Goal: Navigation & Orientation: Find specific page/section

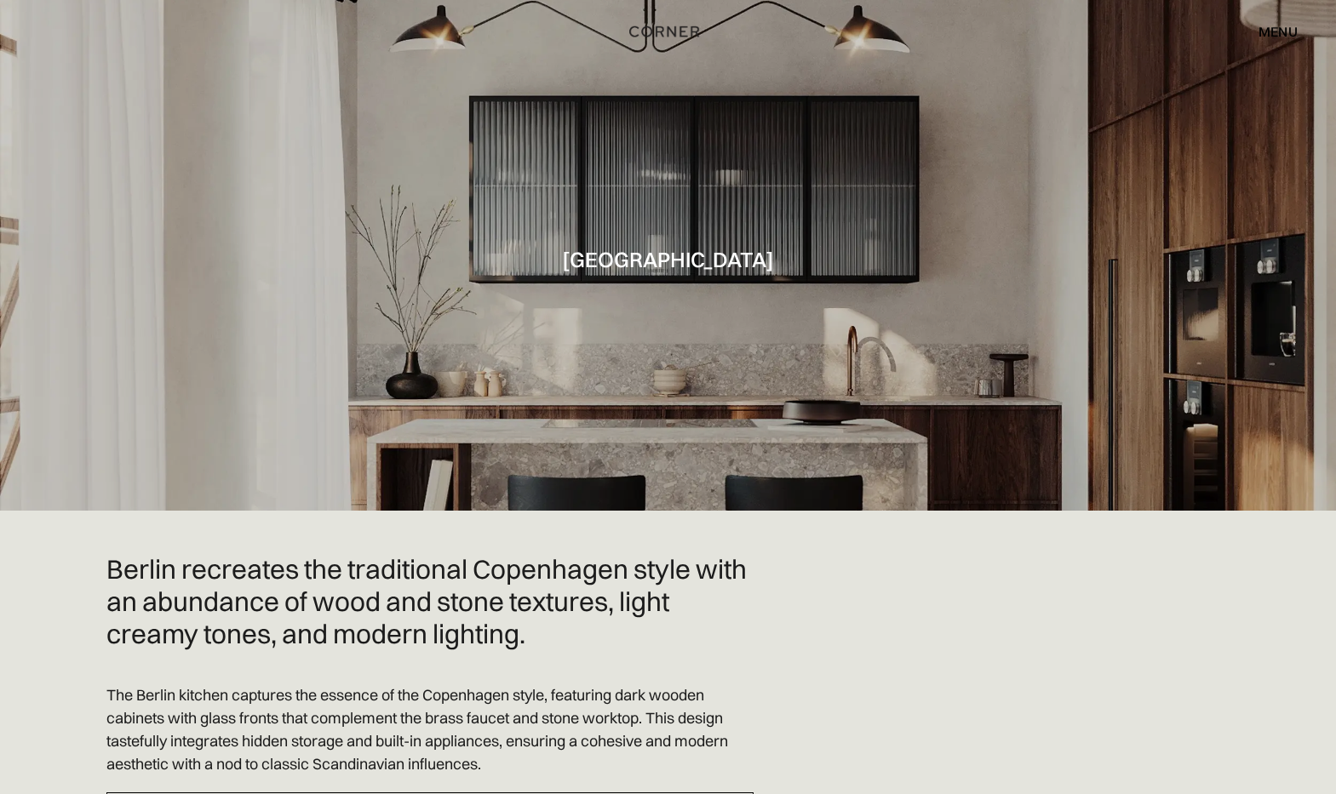
click at [1281, 28] on div "menu" at bounding box center [1277, 32] width 39 height 14
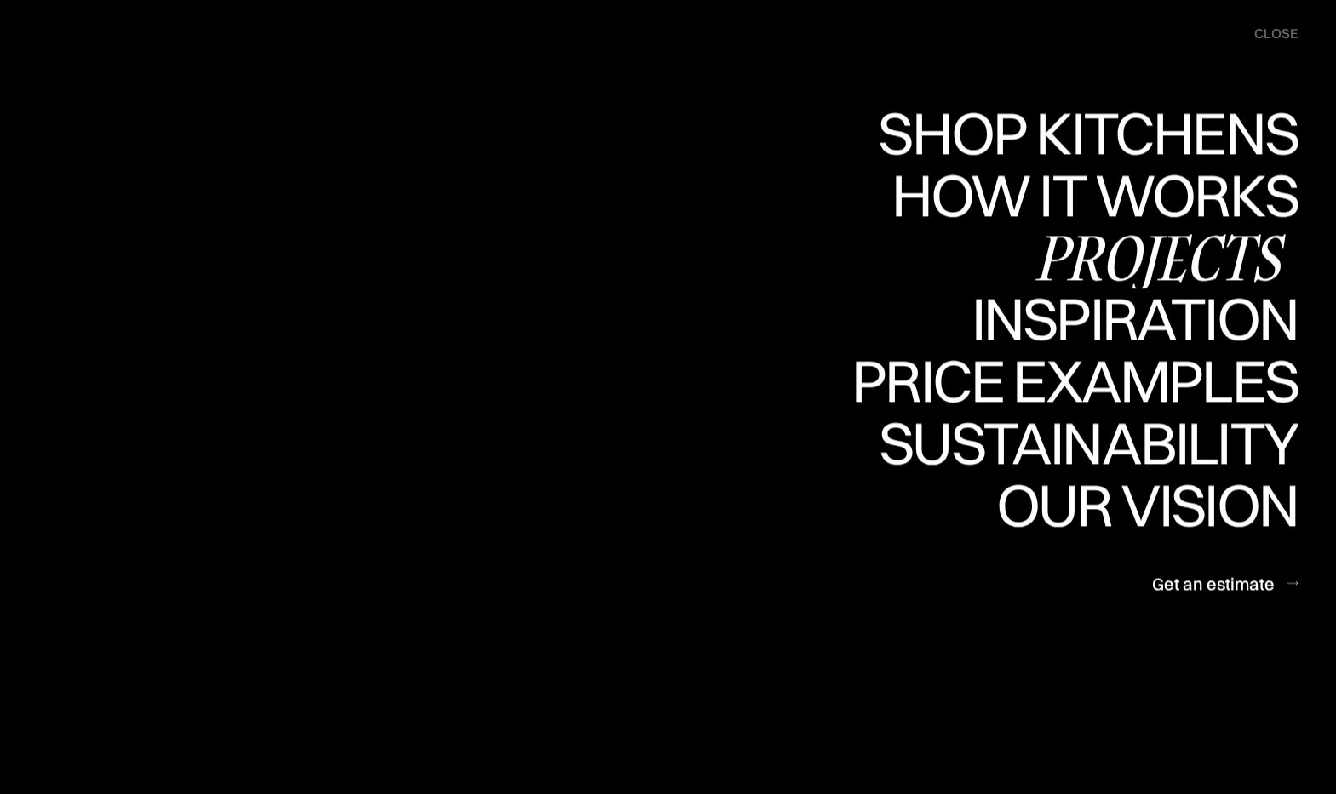
click at [1096, 272] on div "Projects" at bounding box center [1160, 257] width 276 height 60
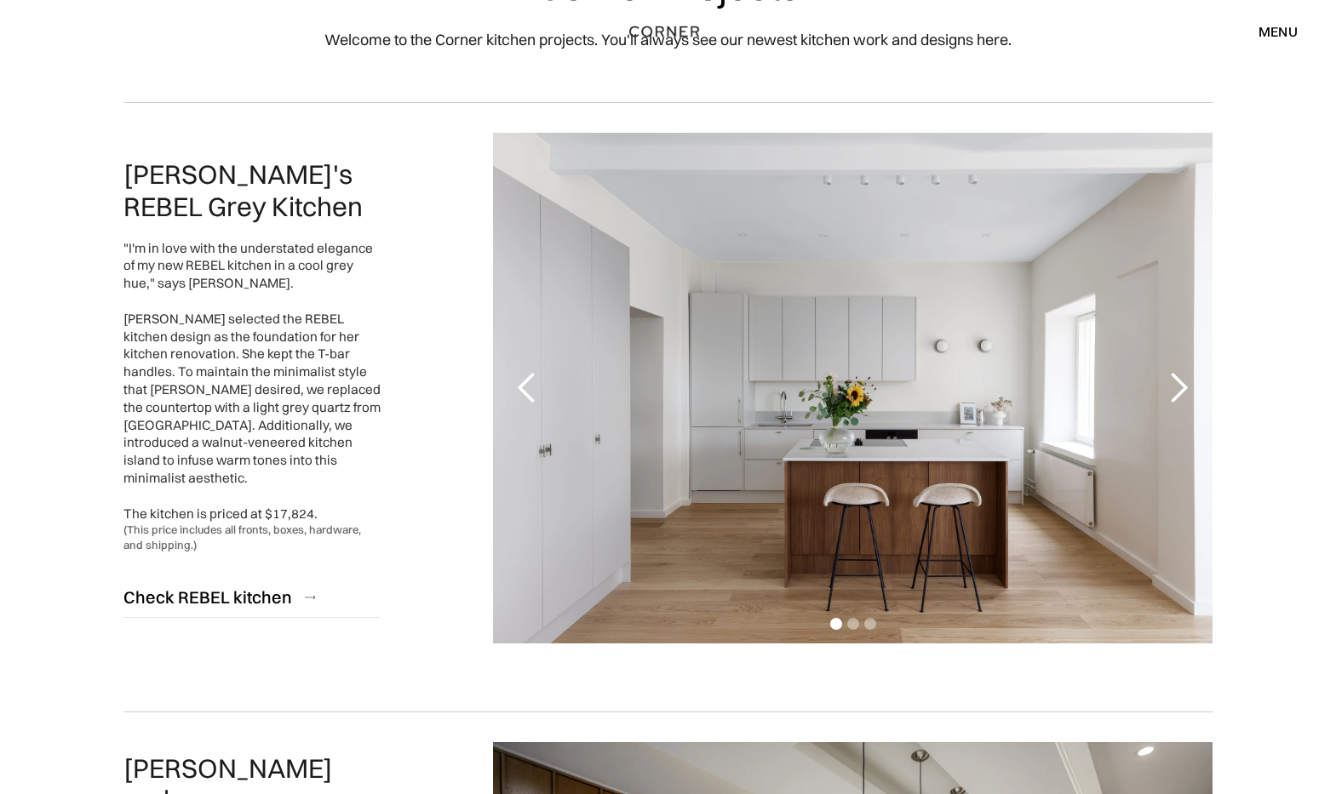
scroll to position [170, 0]
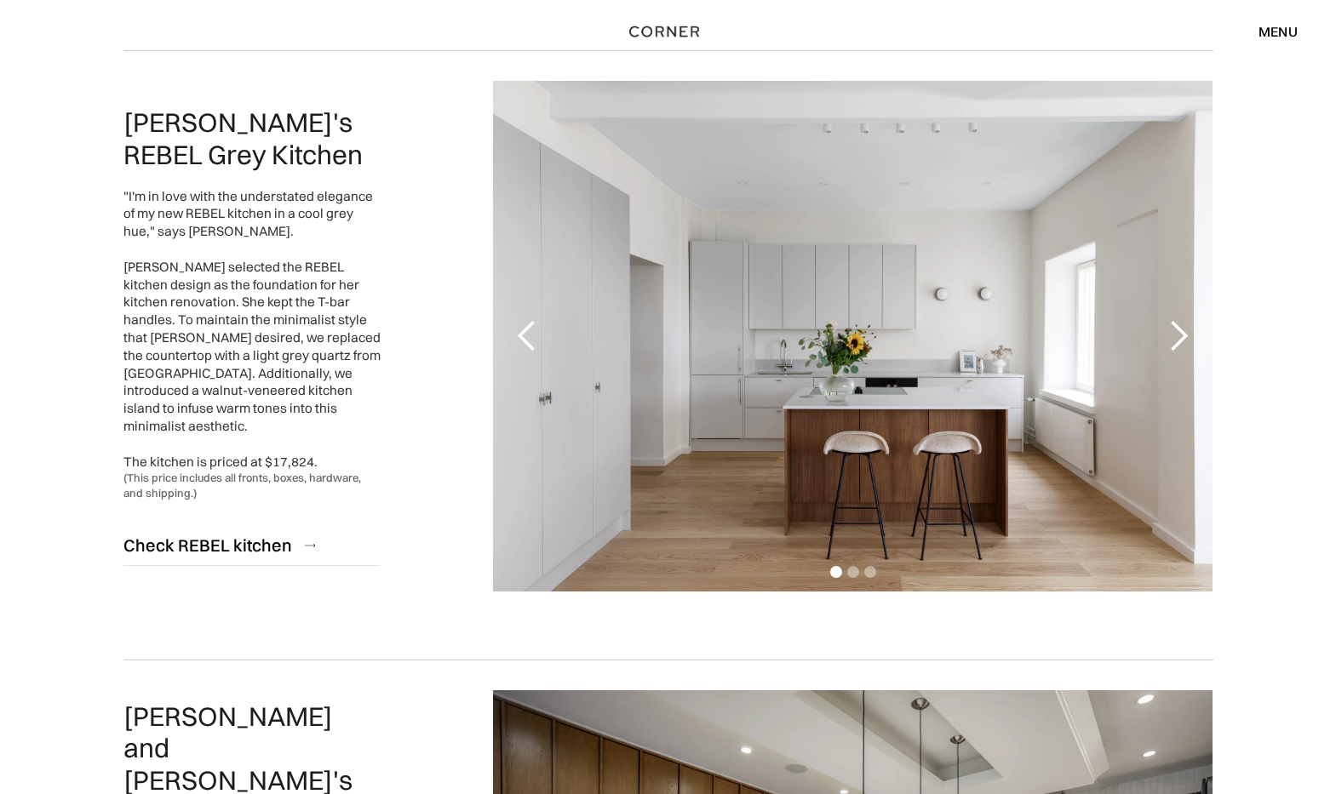
click at [1169, 322] on div "next slide" at bounding box center [1178, 336] width 34 height 34
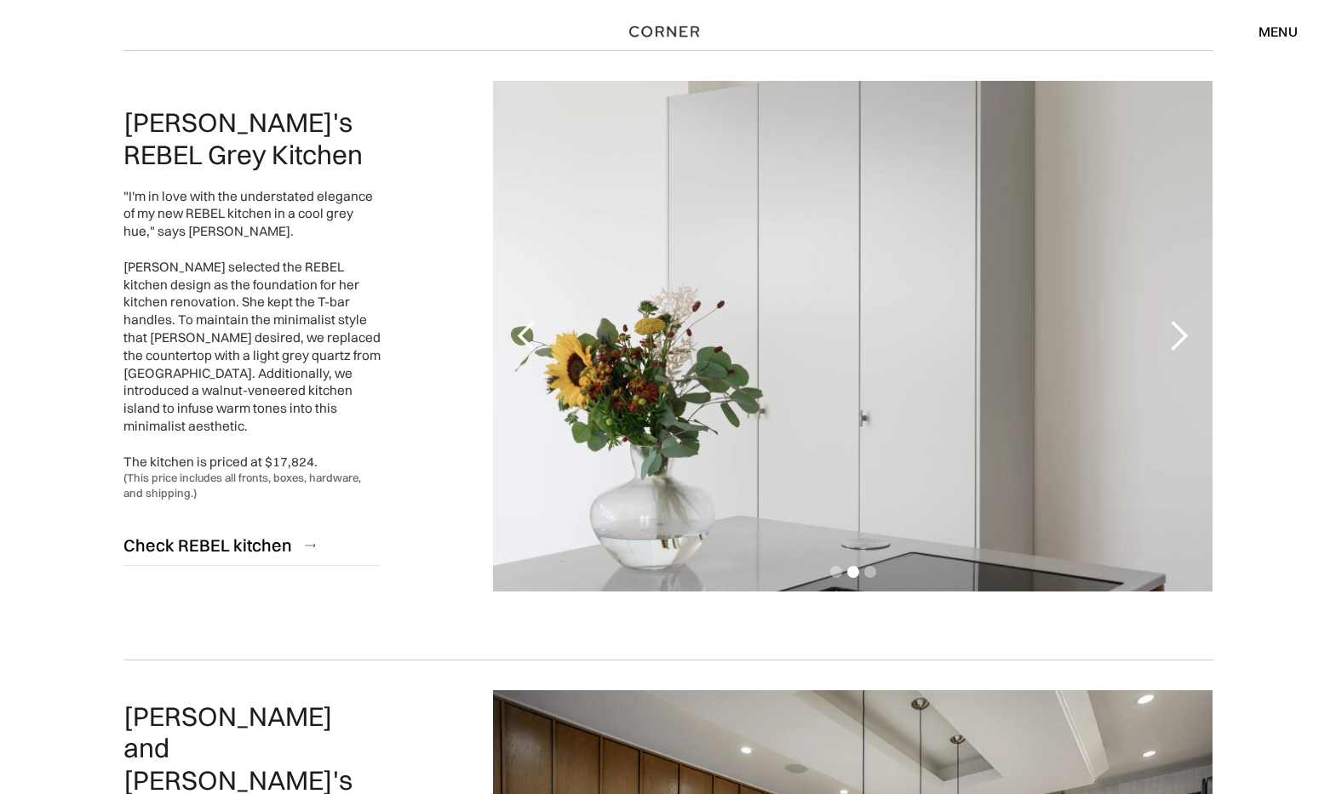
click at [1169, 322] on div "next slide" at bounding box center [1178, 336] width 34 height 34
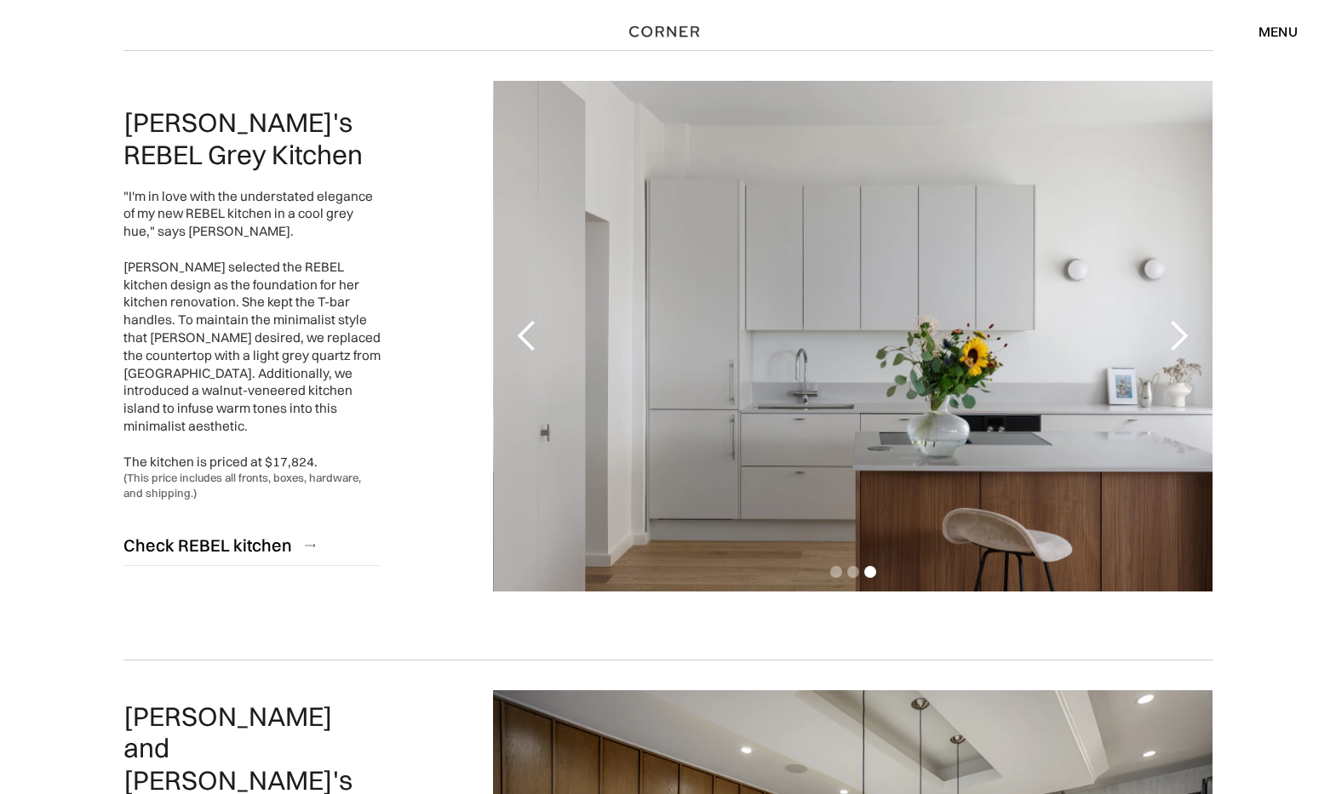
click at [1169, 322] on div "next slide" at bounding box center [1178, 336] width 34 height 34
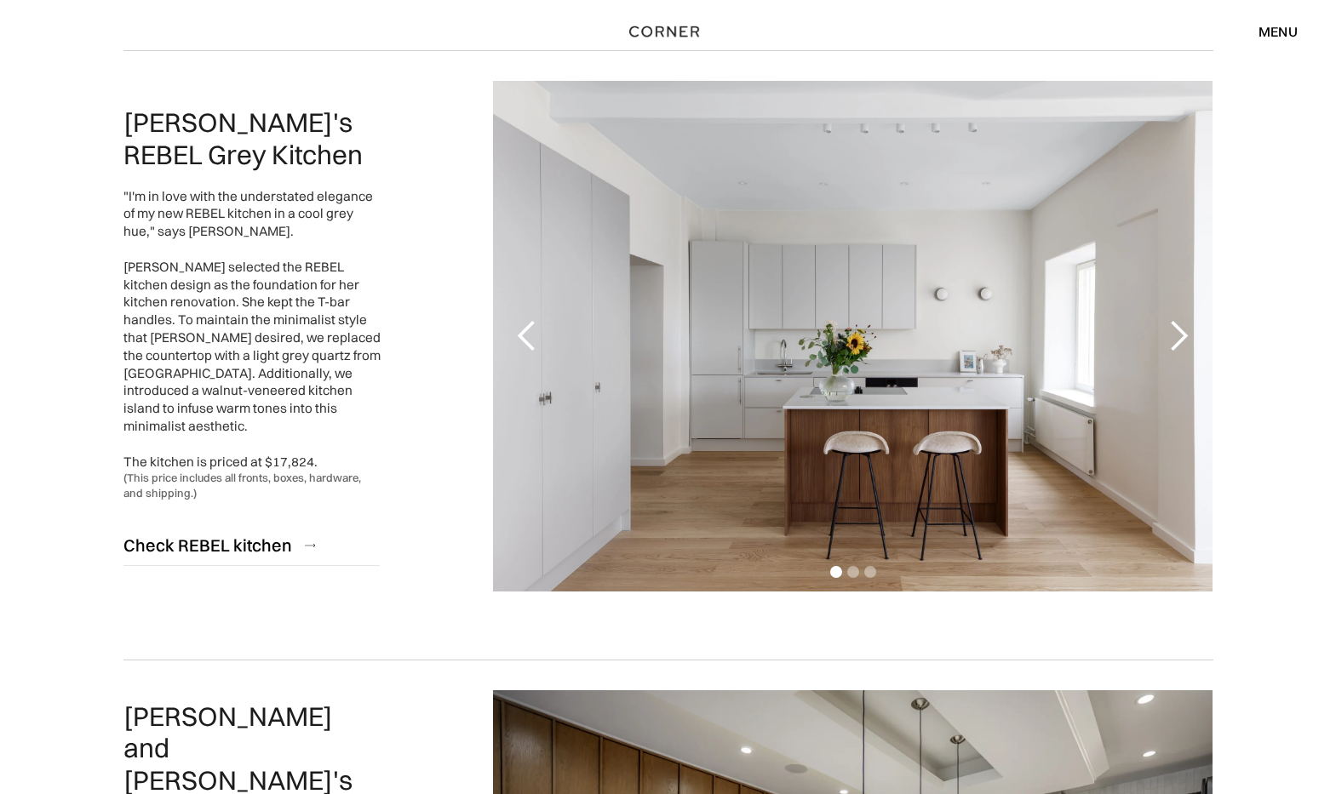
click at [1169, 322] on div "next slide" at bounding box center [1178, 336] width 34 height 34
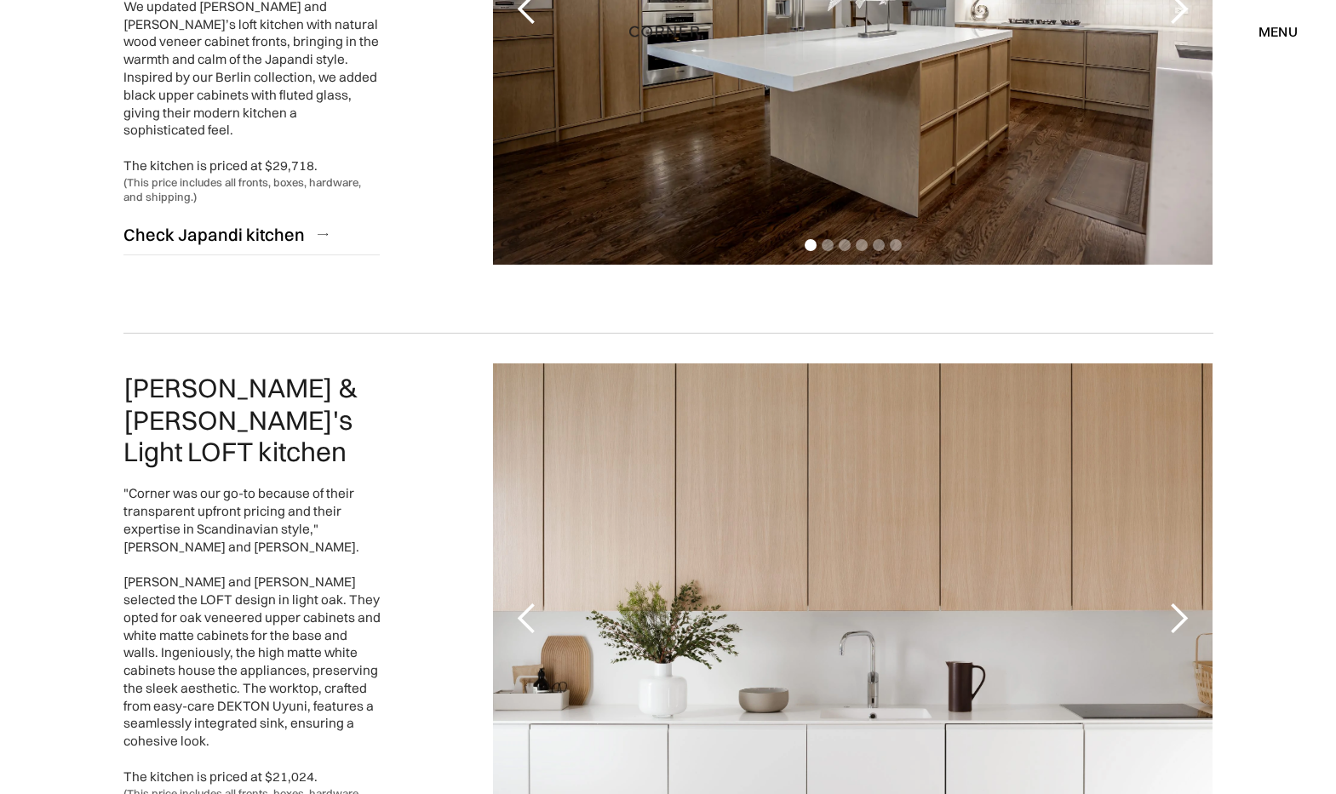
scroll to position [1362, 0]
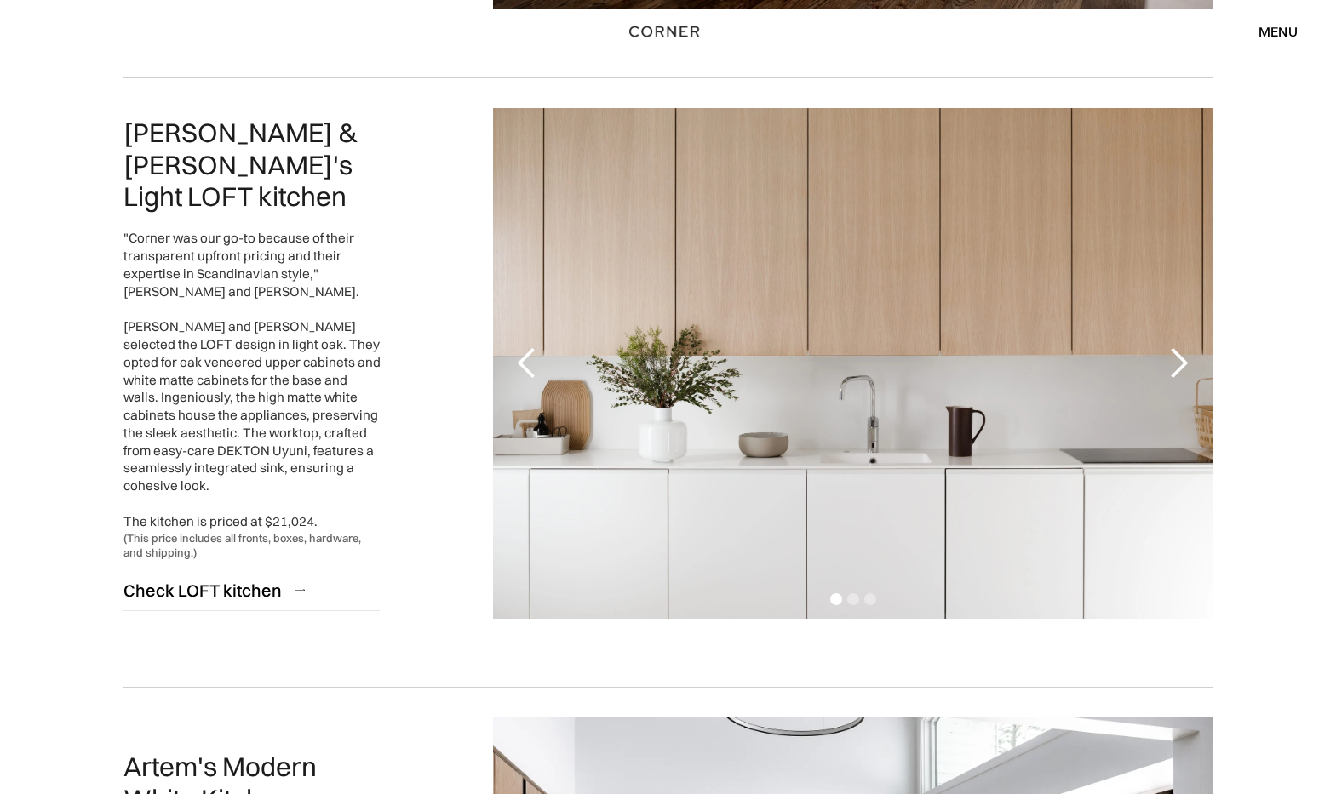
click at [1187, 360] on div "next slide" at bounding box center [1178, 364] width 34 height 34
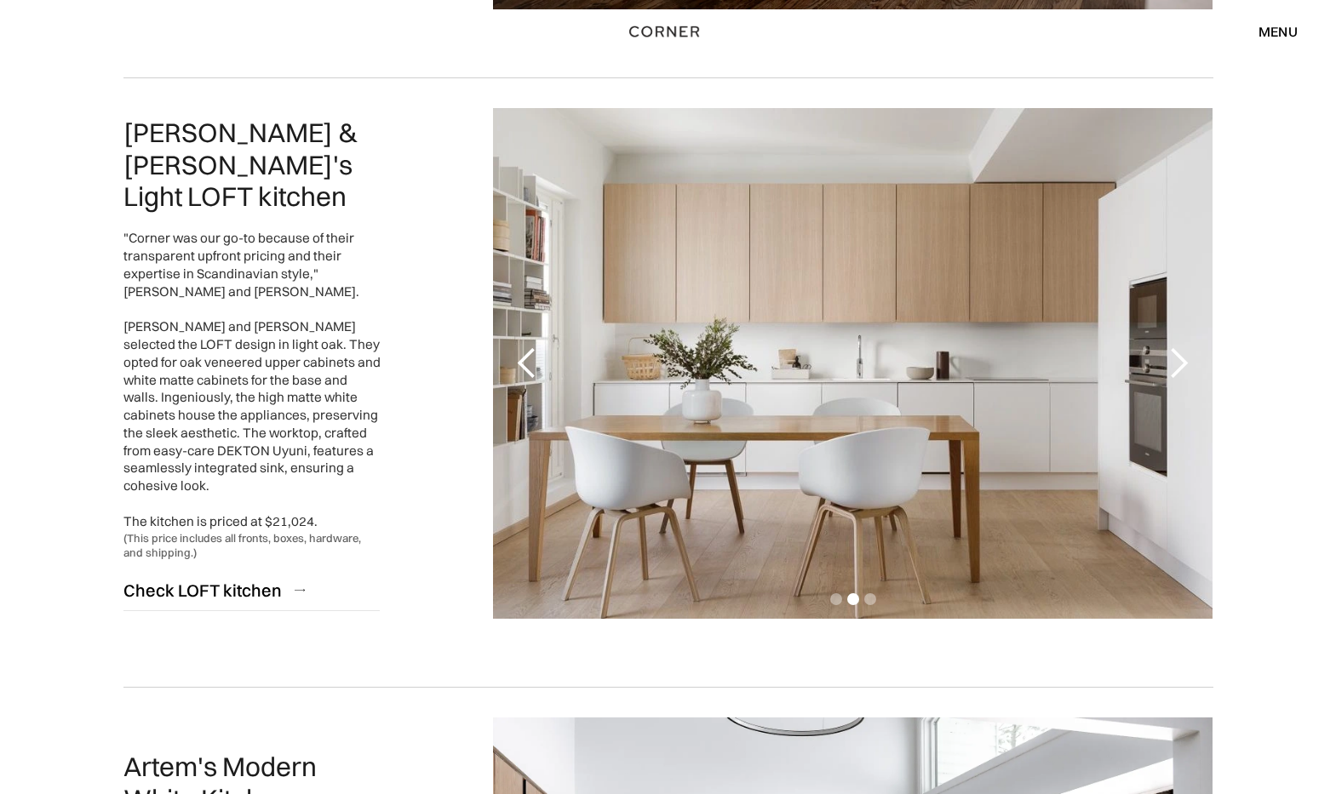
click at [1187, 360] on div "next slide" at bounding box center [1178, 364] width 34 height 34
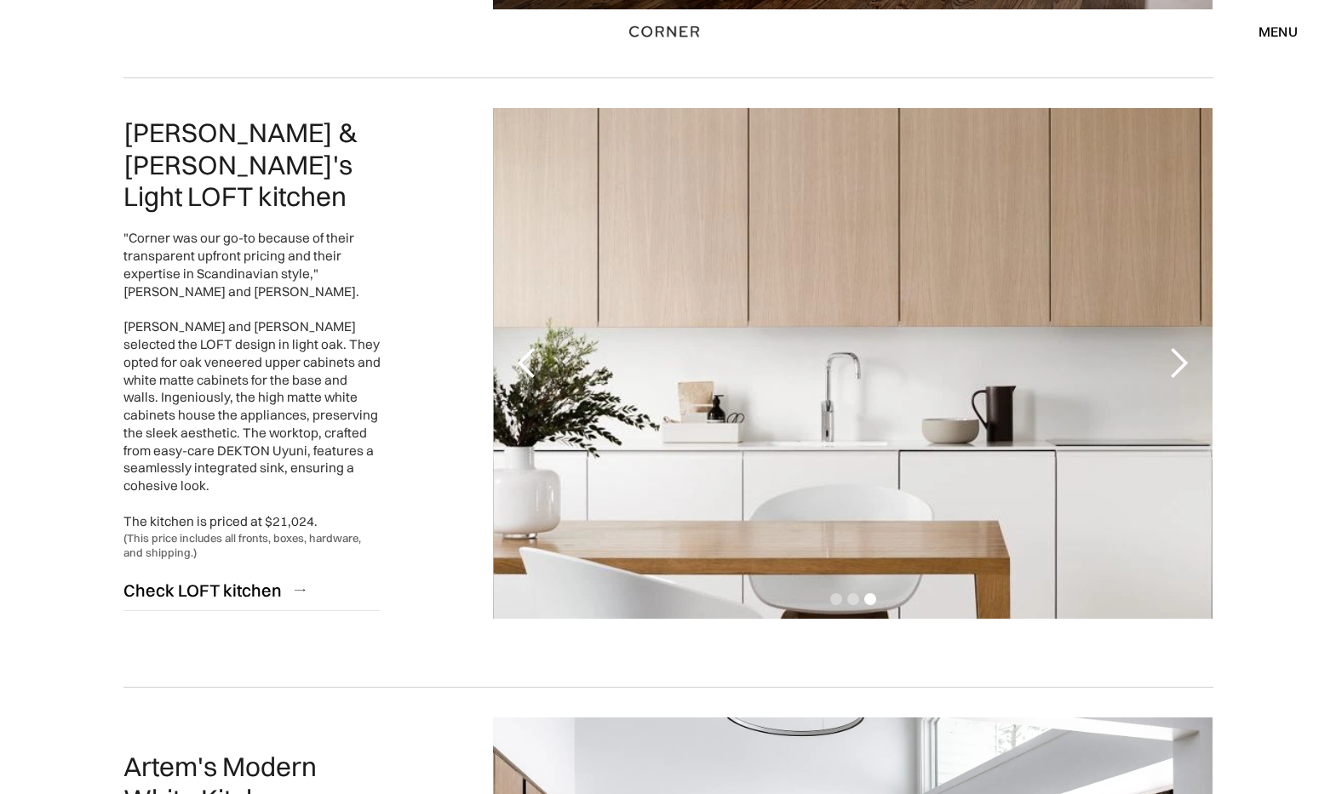
click at [1187, 360] on div "next slide" at bounding box center [1178, 364] width 34 height 34
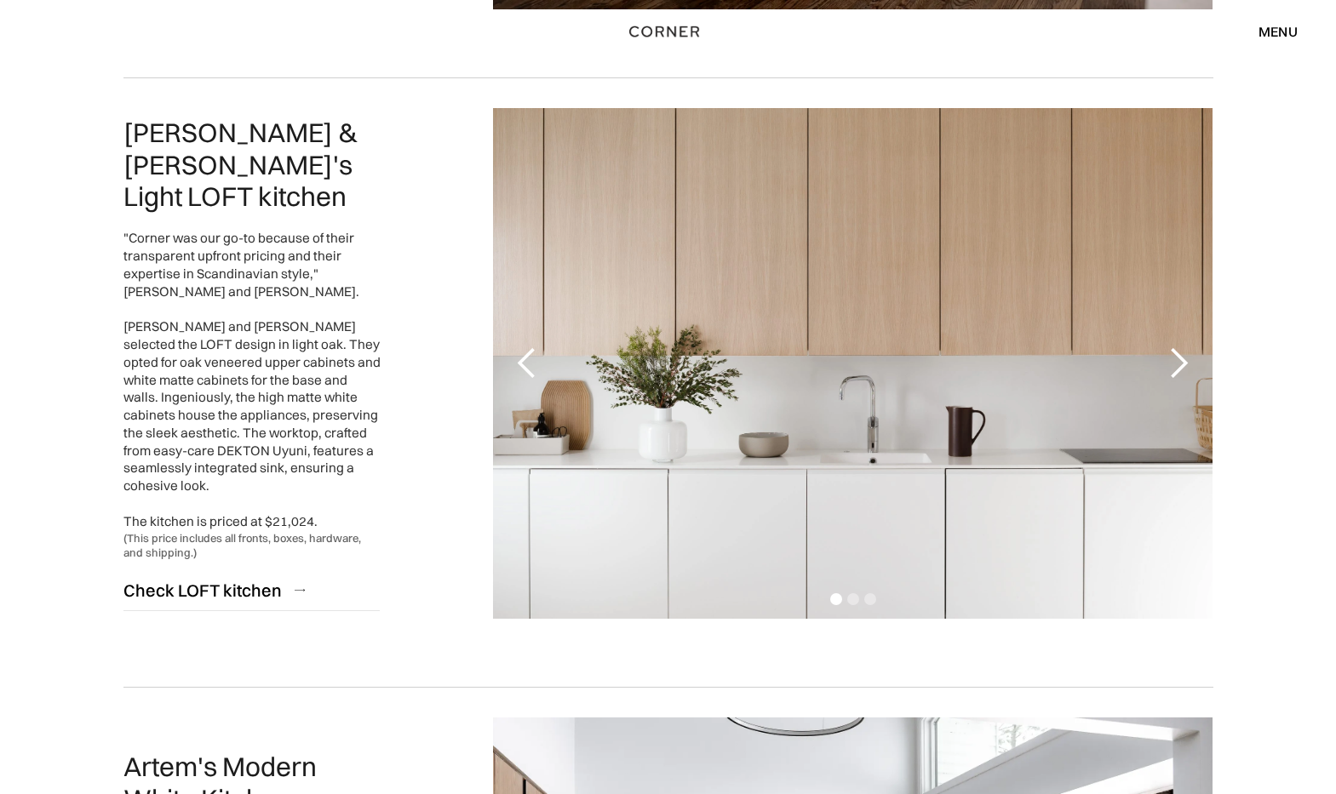
click at [1187, 360] on div "next slide" at bounding box center [1178, 364] width 34 height 34
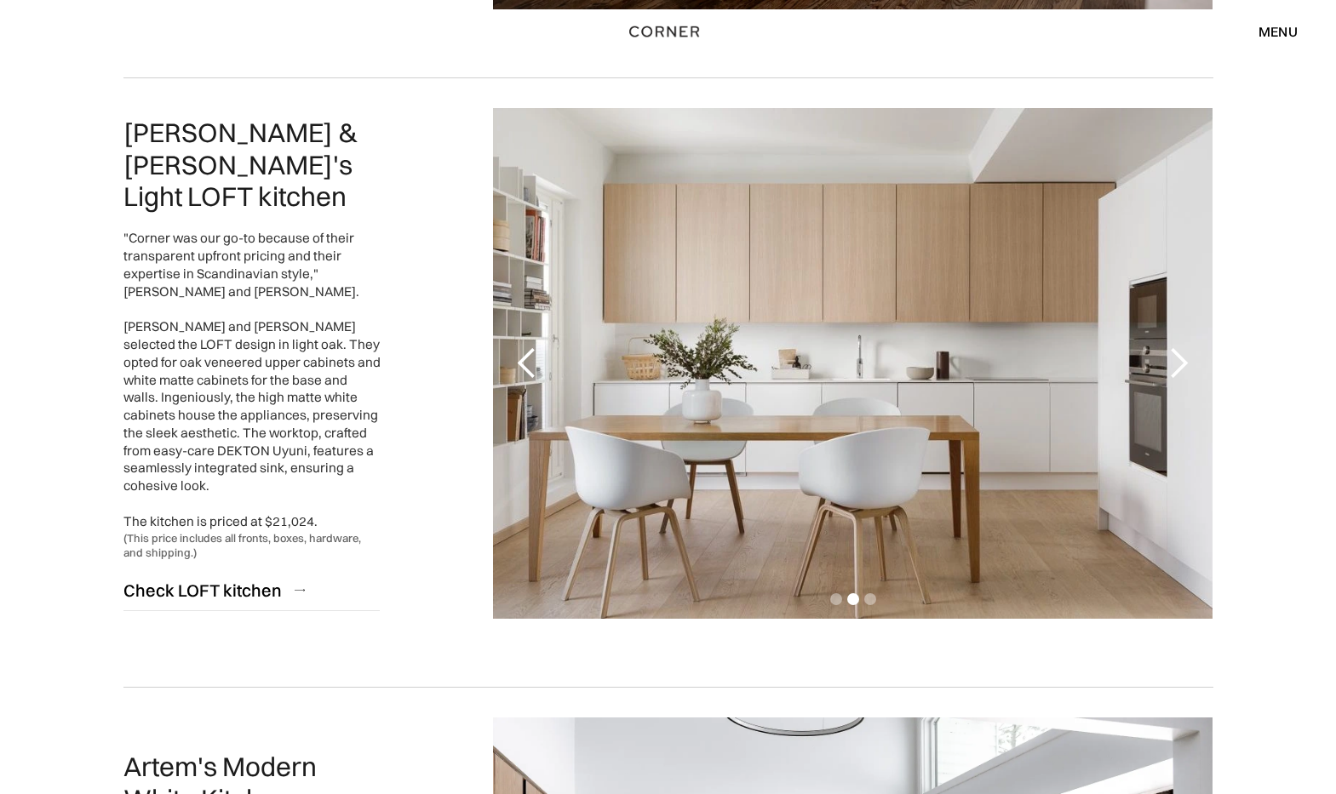
click at [1187, 360] on div "next slide" at bounding box center [1178, 364] width 34 height 34
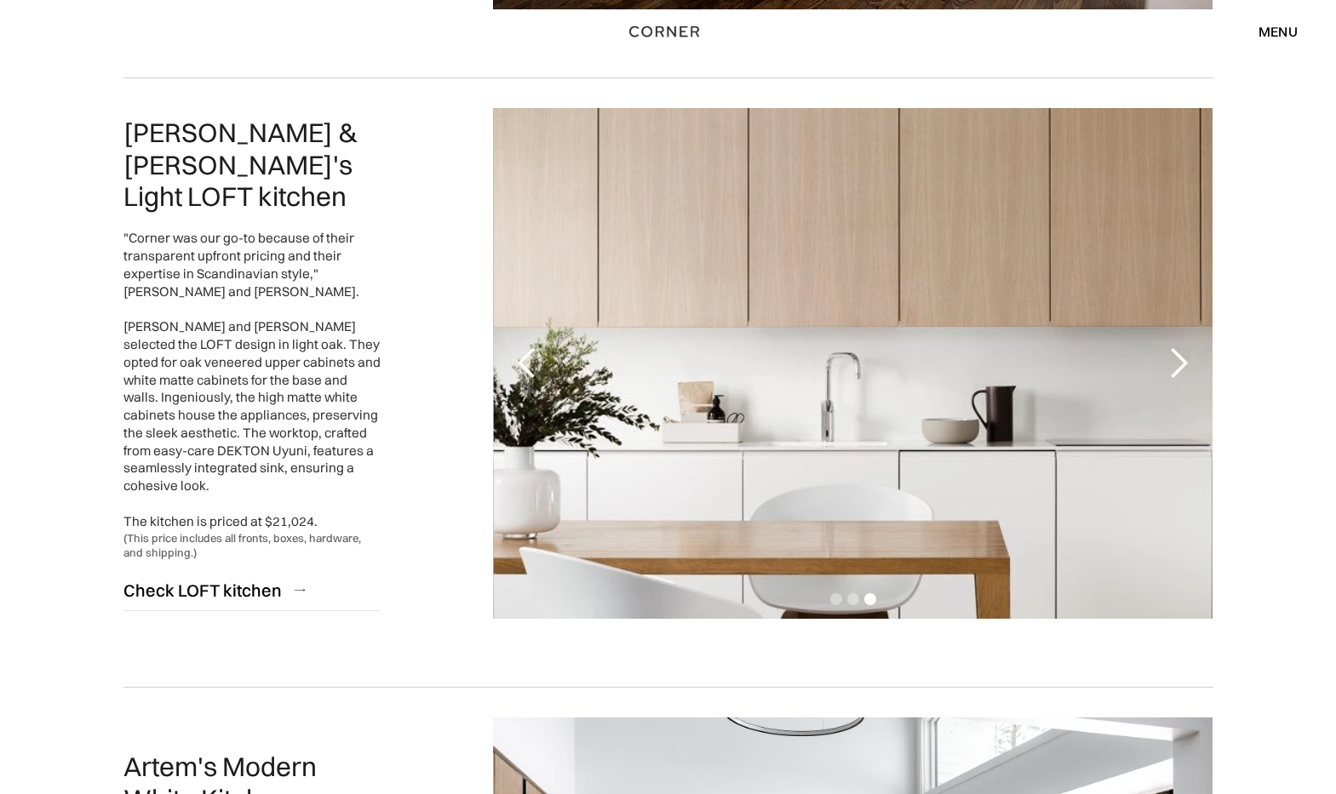
click at [1187, 360] on div "next slide" at bounding box center [1178, 364] width 34 height 34
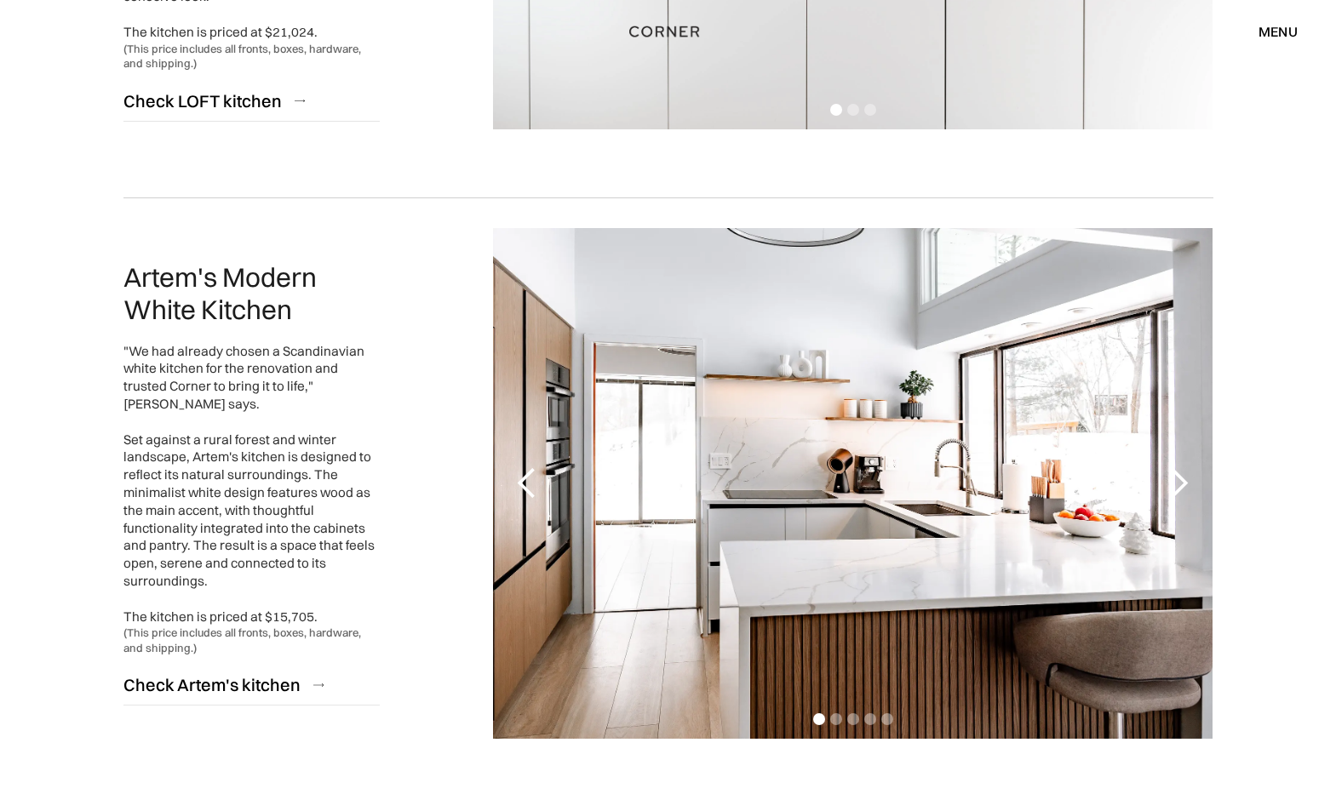
scroll to position [1873, 0]
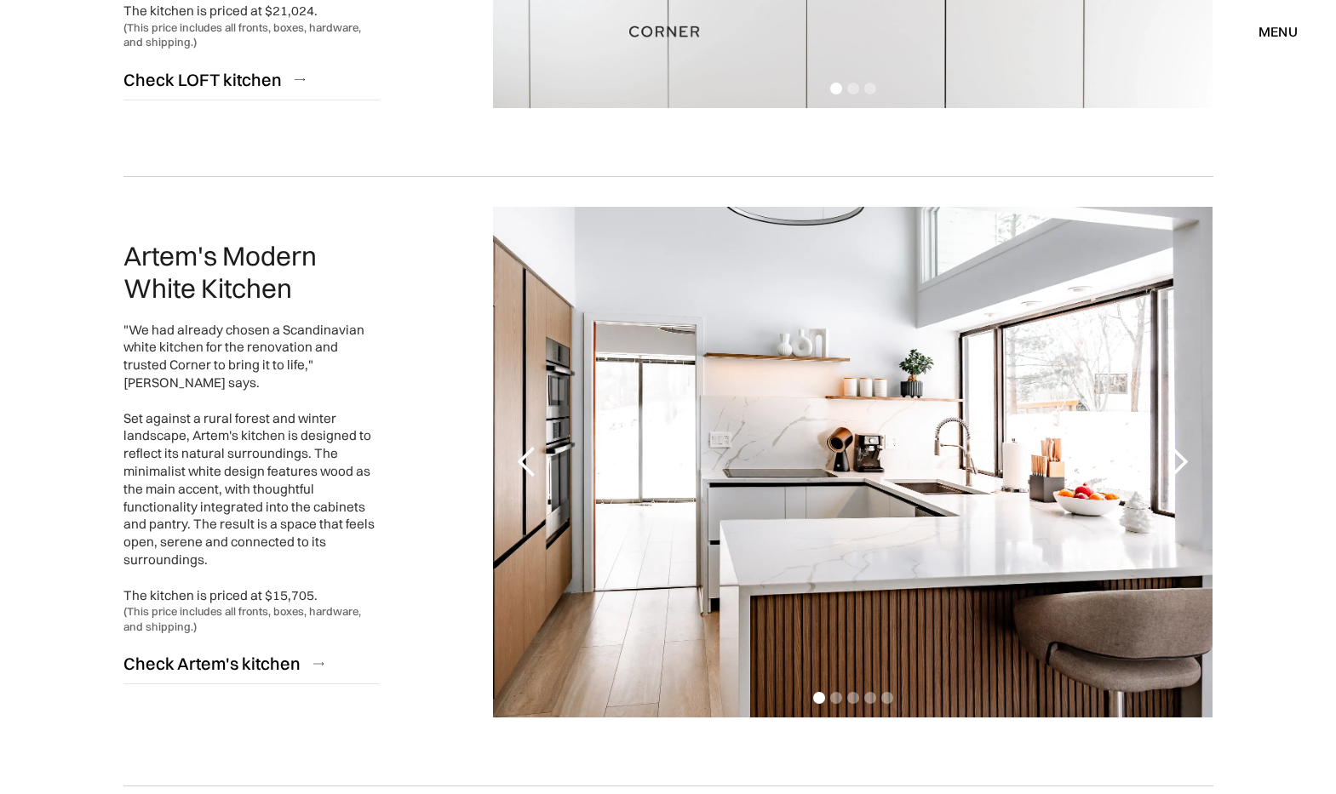
click at [1169, 462] on div "next slide" at bounding box center [1178, 462] width 34 height 34
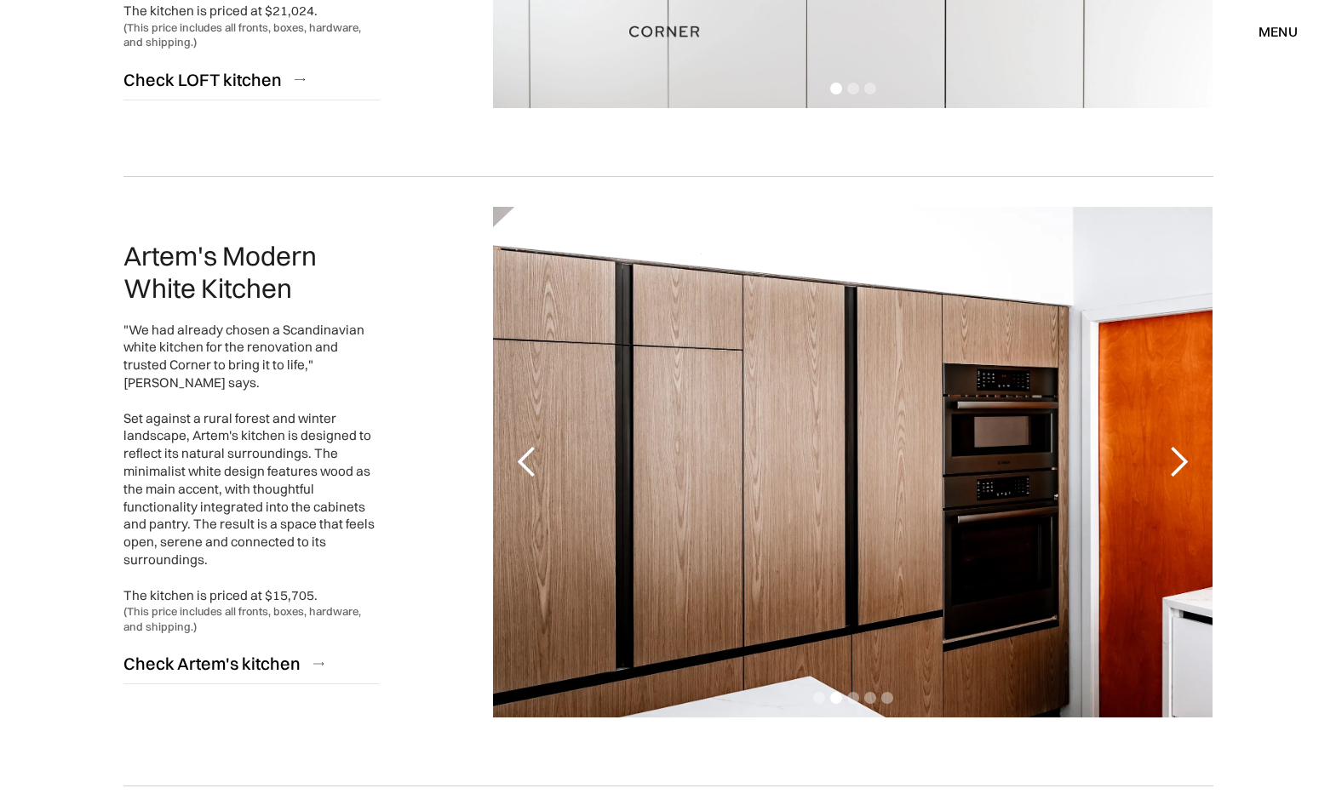
click at [1170, 462] on div "next slide" at bounding box center [1178, 462] width 34 height 34
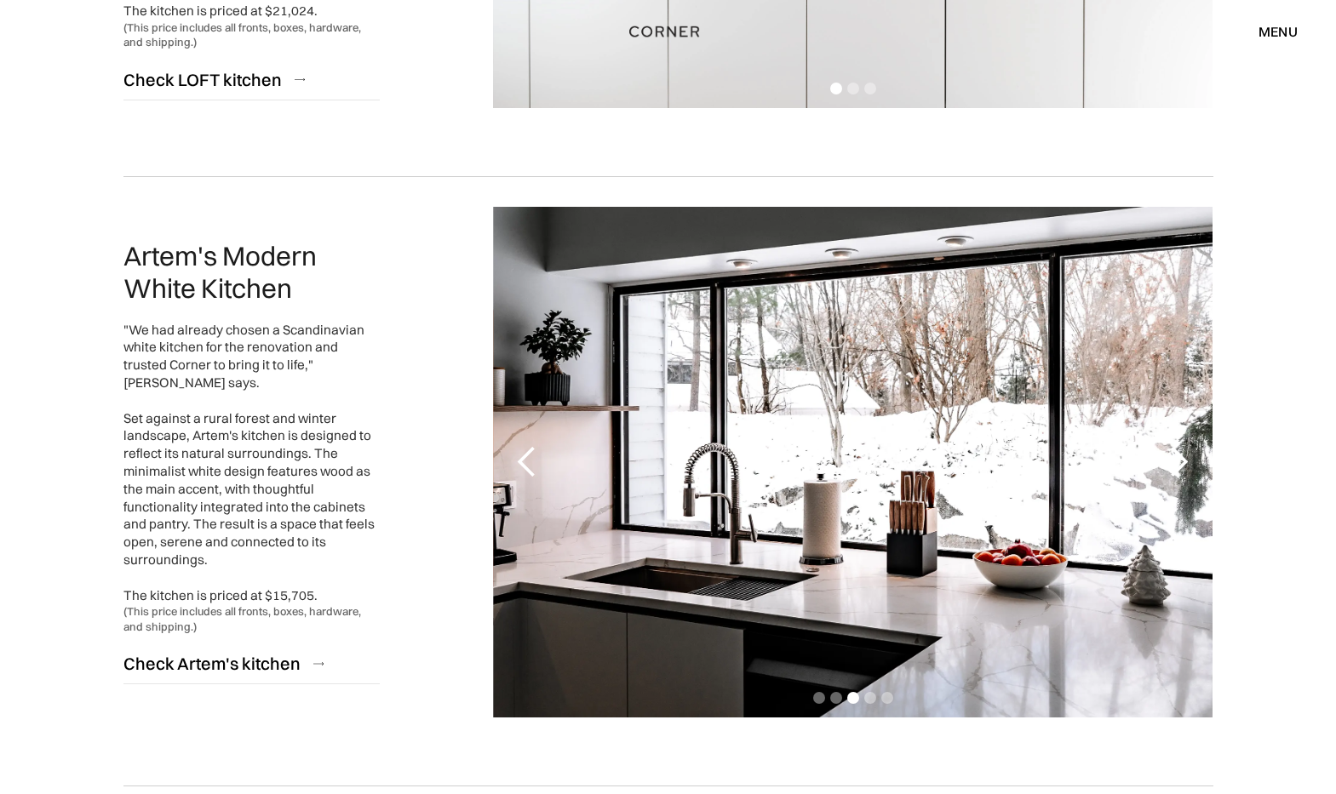
click at [1170, 462] on div "next slide" at bounding box center [1178, 462] width 34 height 34
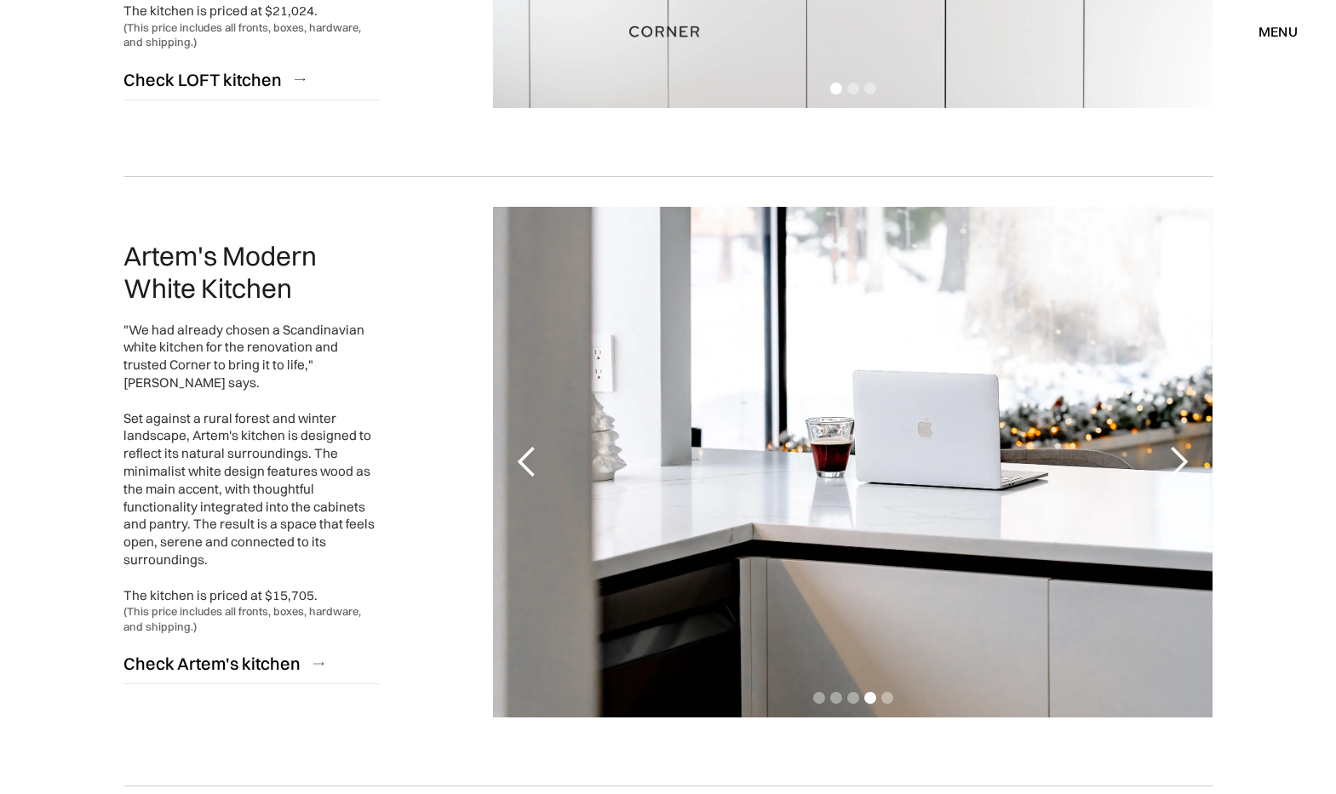
click at [1170, 462] on div "next slide" at bounding box center [1178, 462] width 34 height 34
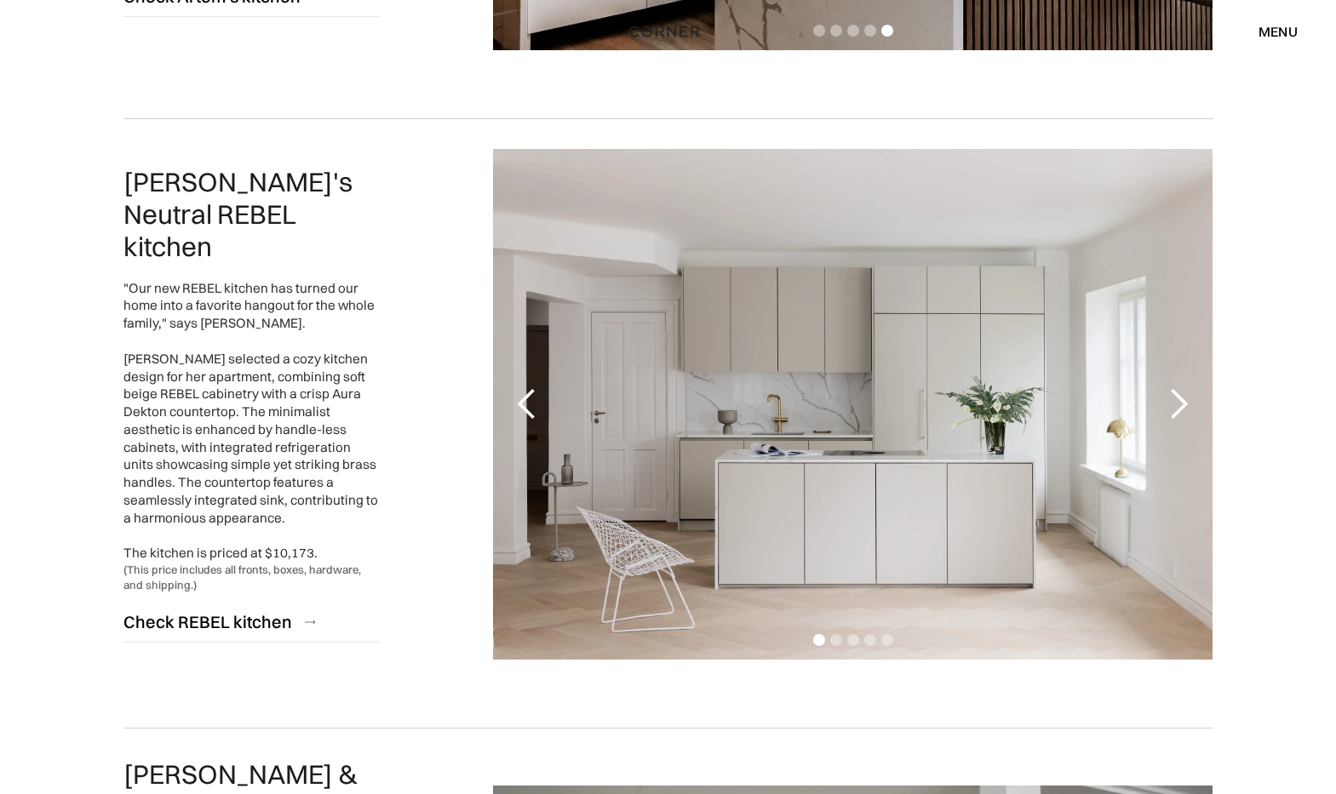
scroll to position [2639, 0]
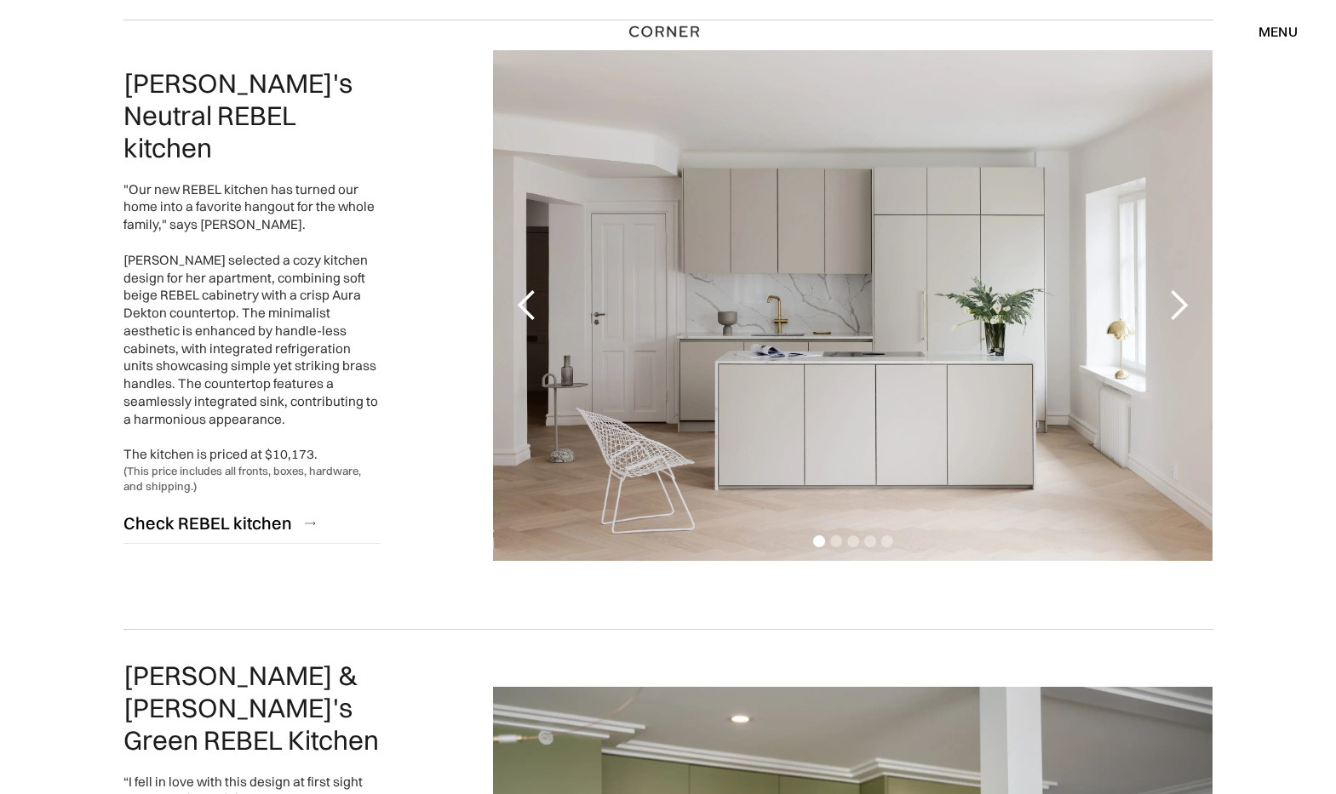
click at [1169, 300] on div "next slide" at bounding box center [1178, 306] width 34 height 34
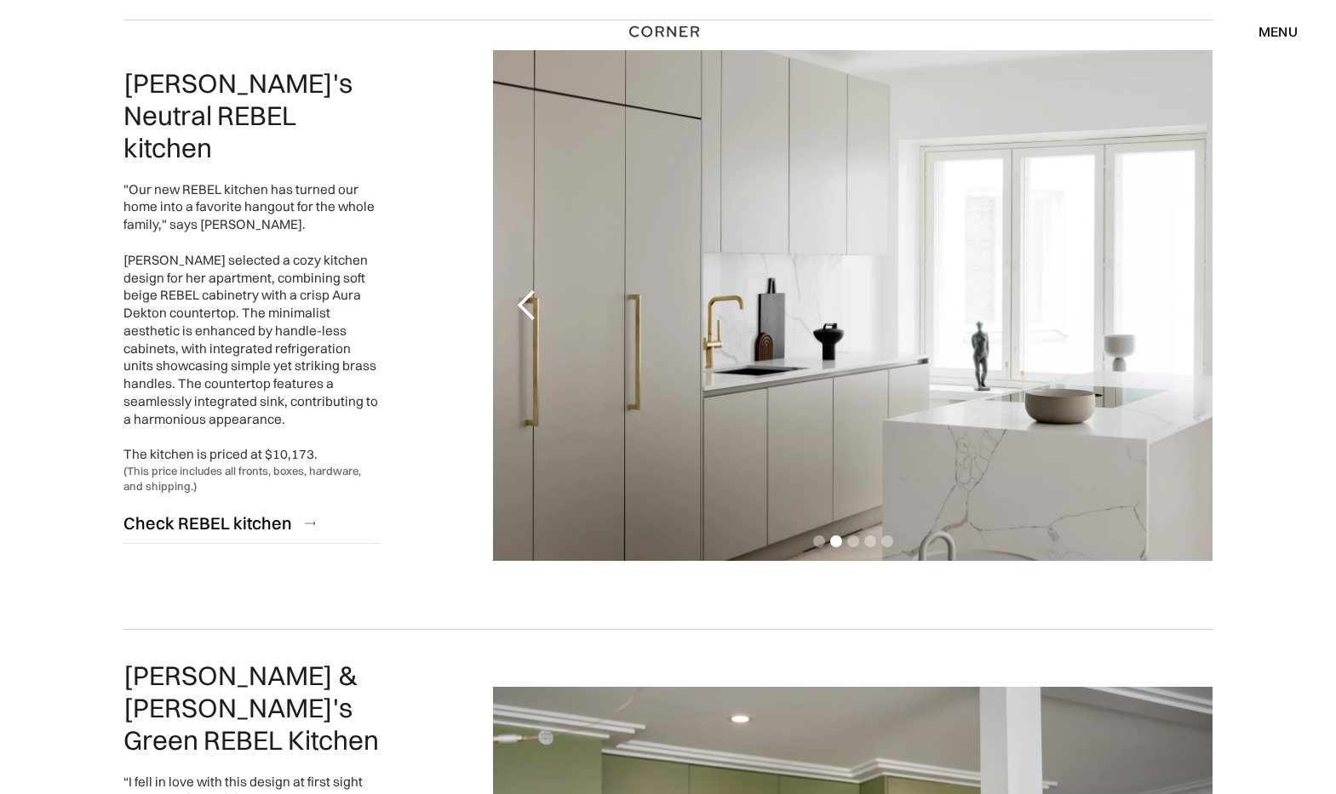
click at [1169, 300] on div "next slide" at bounding box center [1178, 306] width 34 height 34
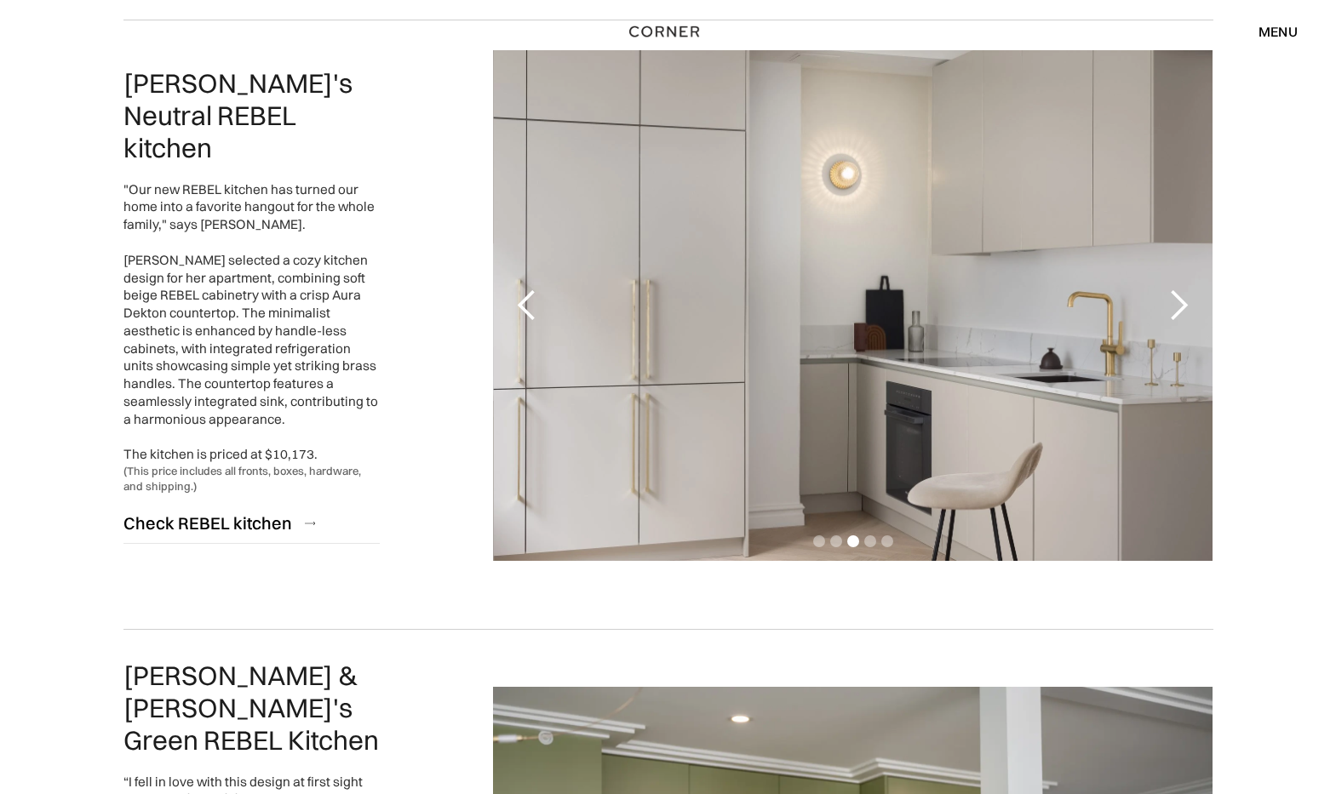
click at [1169, 300] on div "next slide" at bounding box center [1178, 306] width 34 height 34
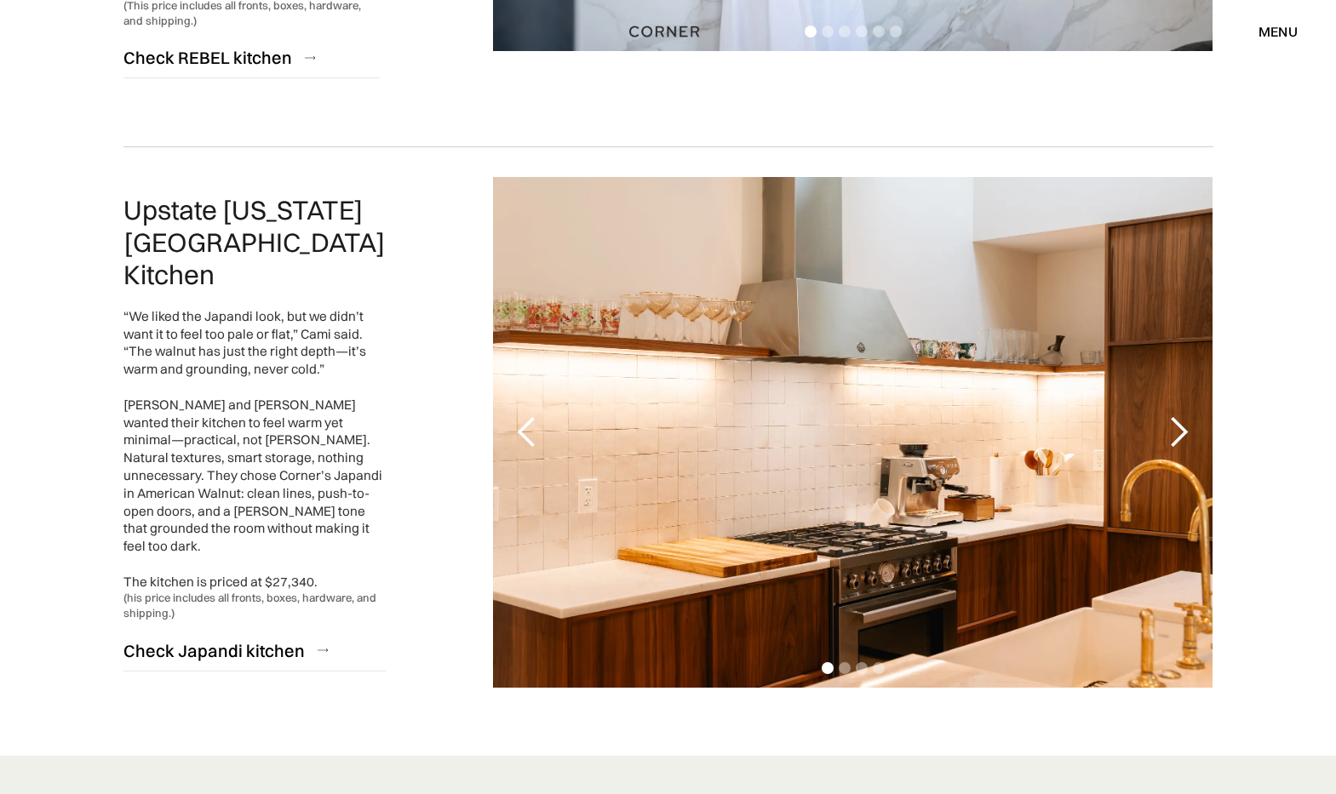
scroll to position [3831, 0]
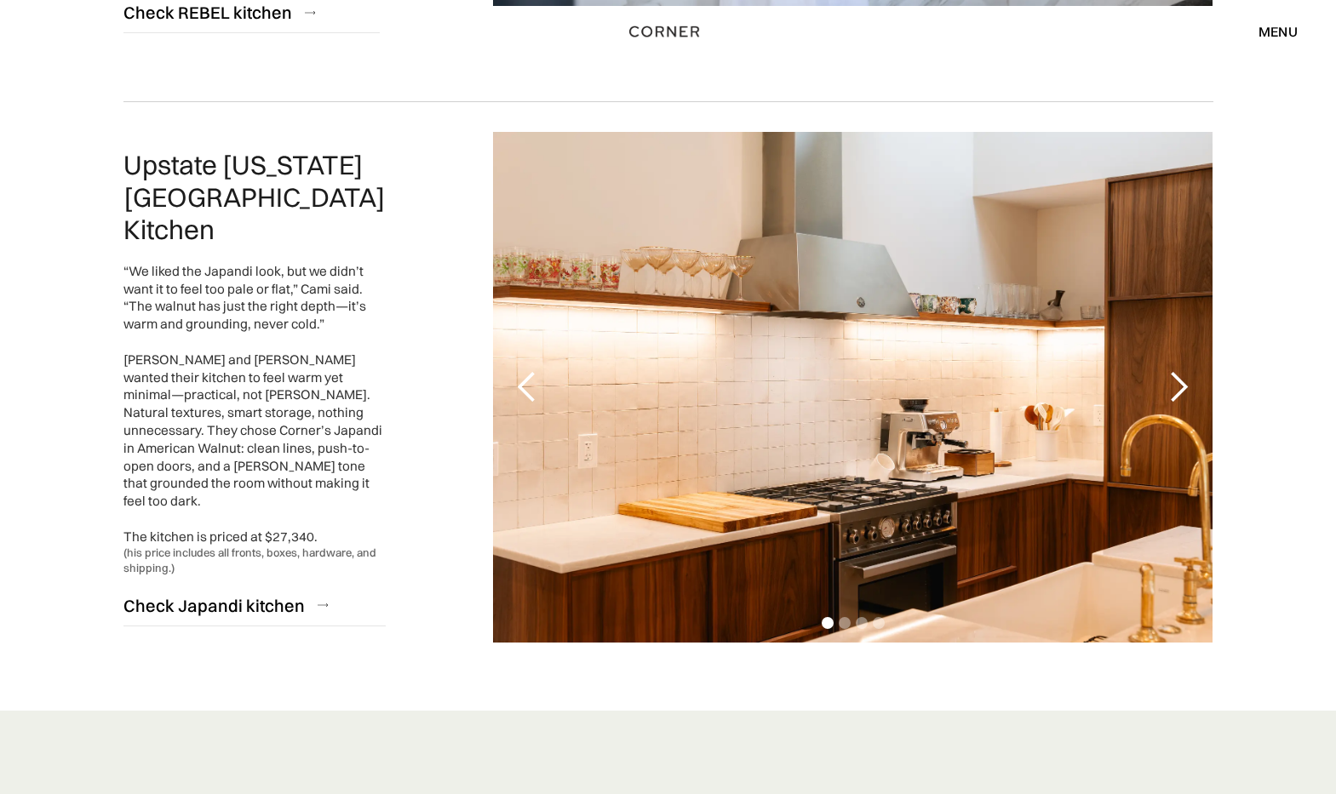
click at [1175, 370] on div "next slide" at bounding box center [1178, 387] width 34 height 34
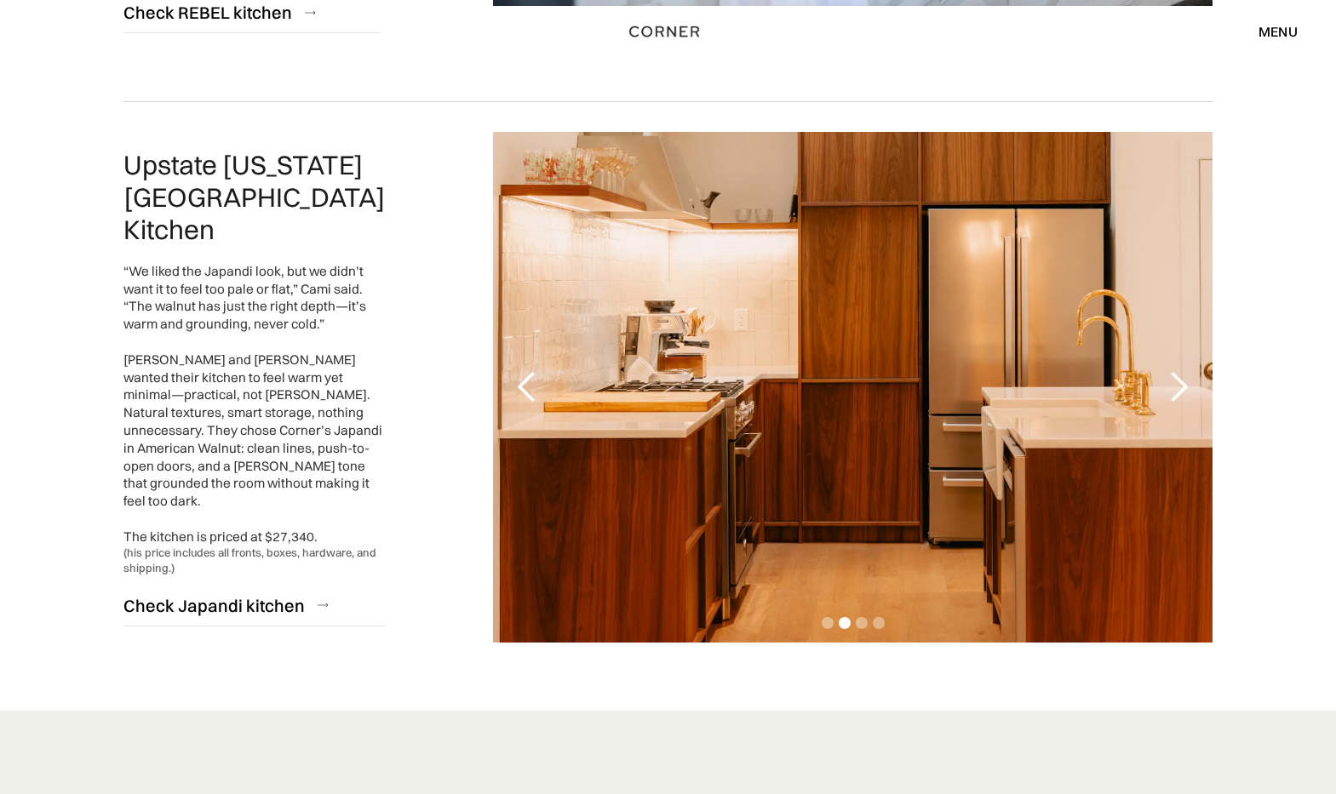
click at [1175, 370] on div "next slide" at bounding box center [1178, 387] width 34 height 34
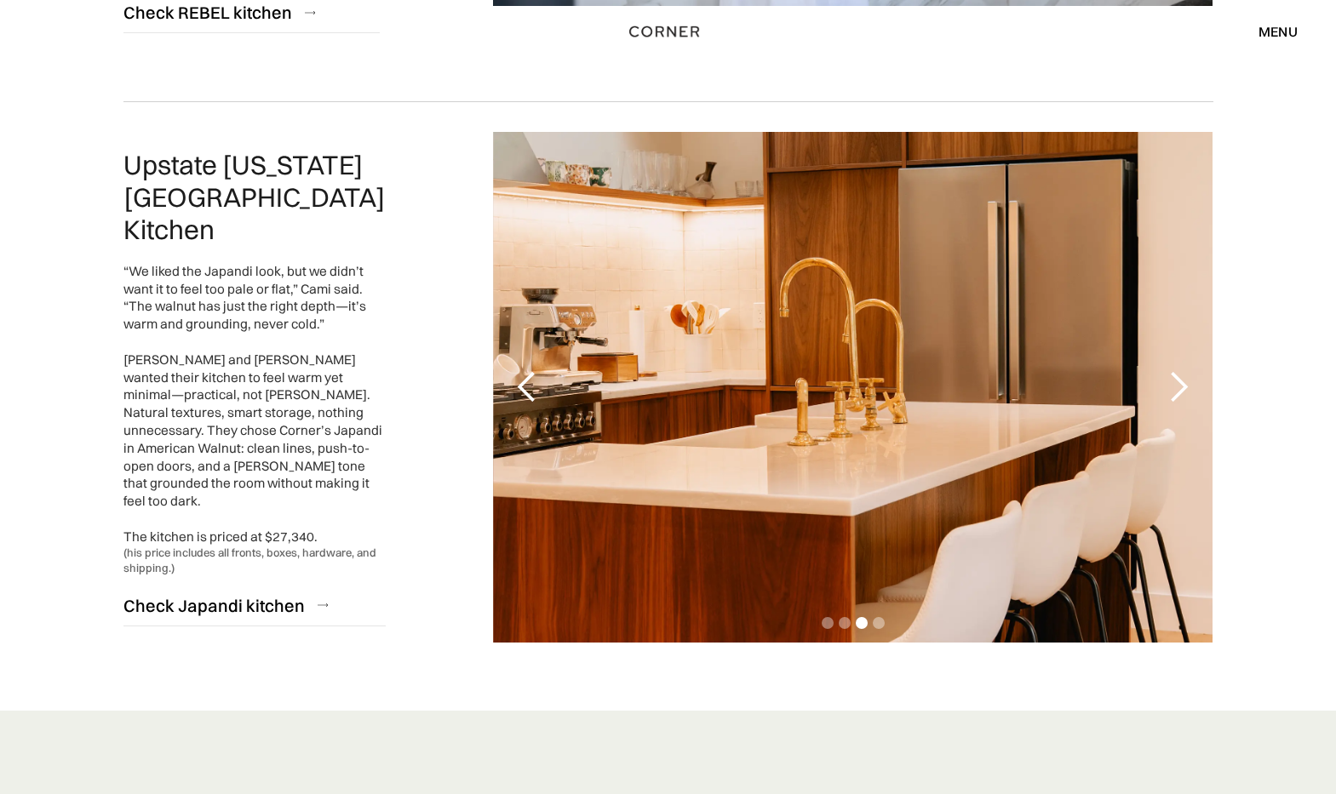
click at [1175, 370] on div "next slide" at bounding box center [1178, 387] width 34 height 34
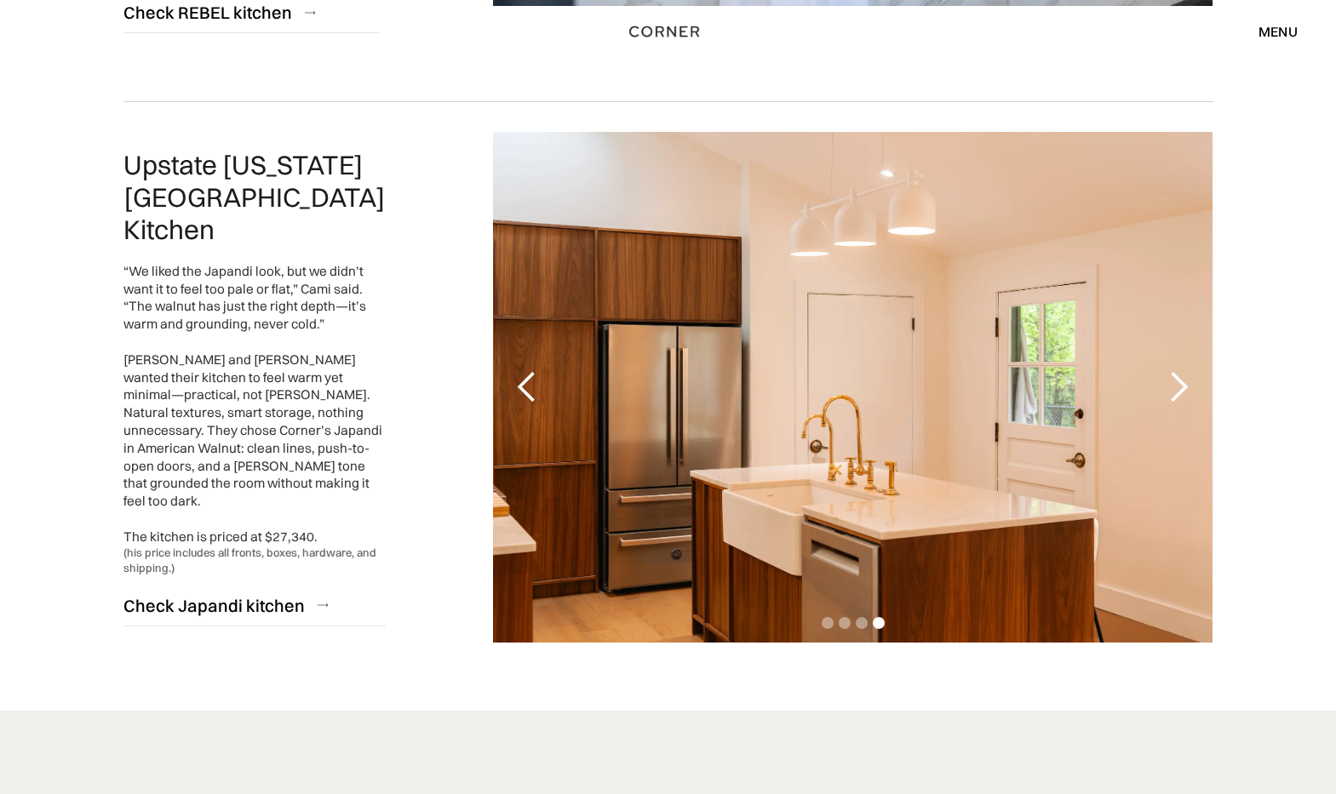
click at [512, 370] on div "previous slide" at bounding box center [527, 387] width 34 height 34
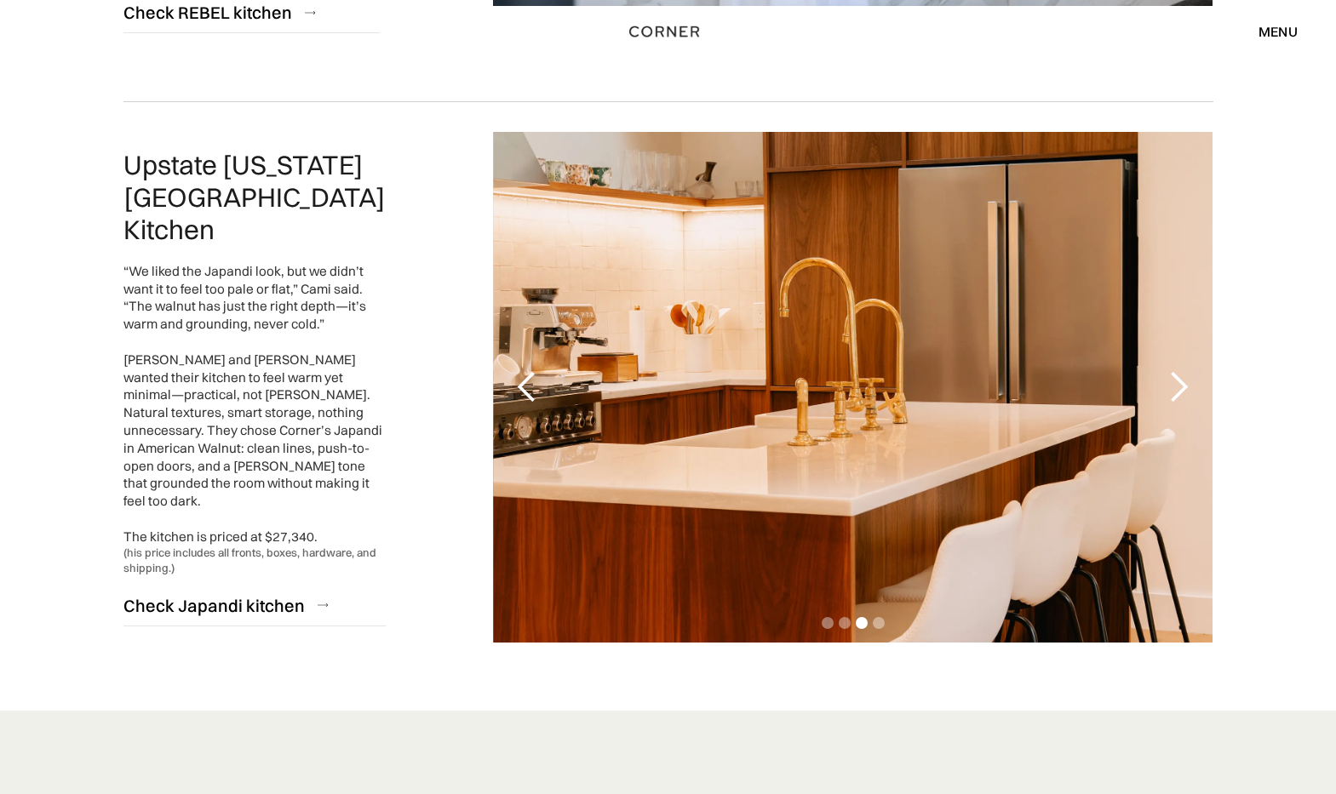
click at [1176, 370] on div "next slide" at bounding box center [1178, 387] width 34 height 34
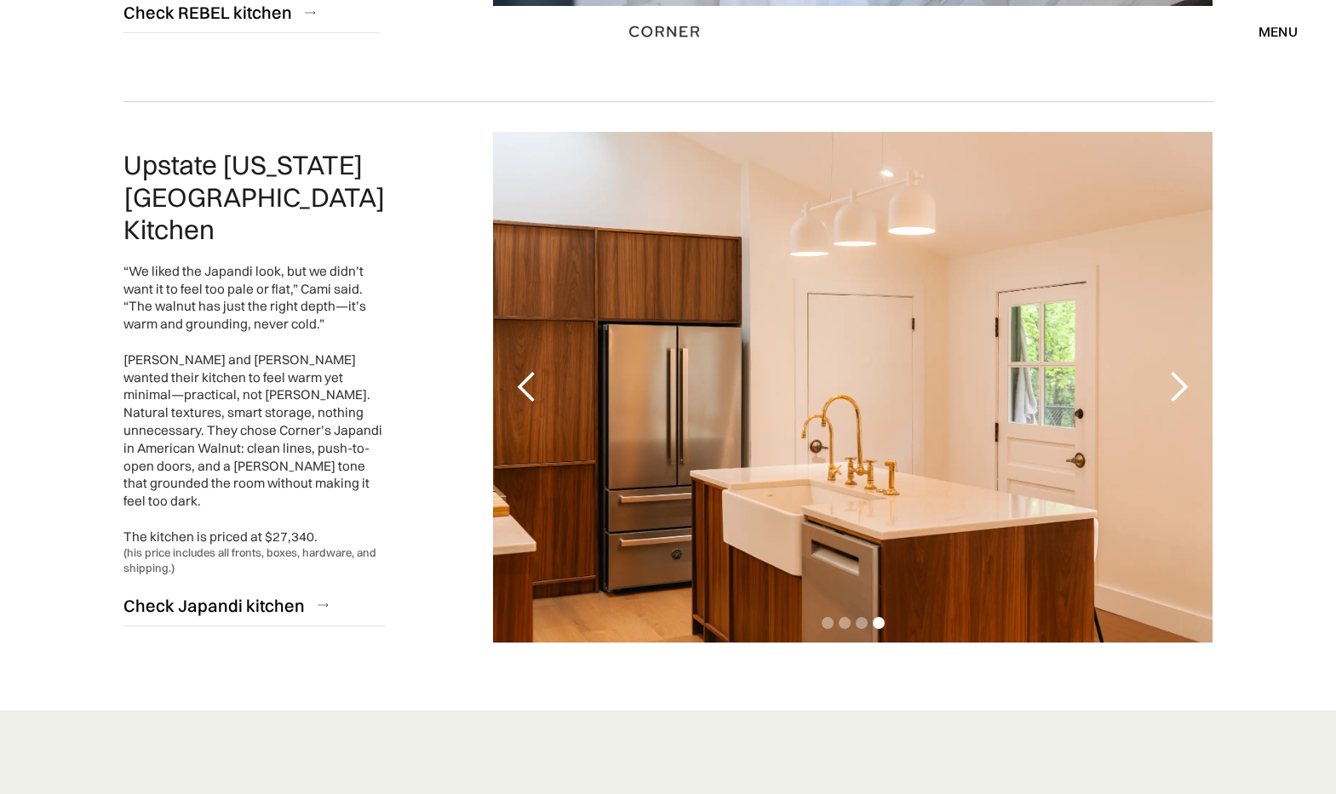
click at [1176, 370] on div "next slide" at bounding box center [1178, 387] width 34 height 34
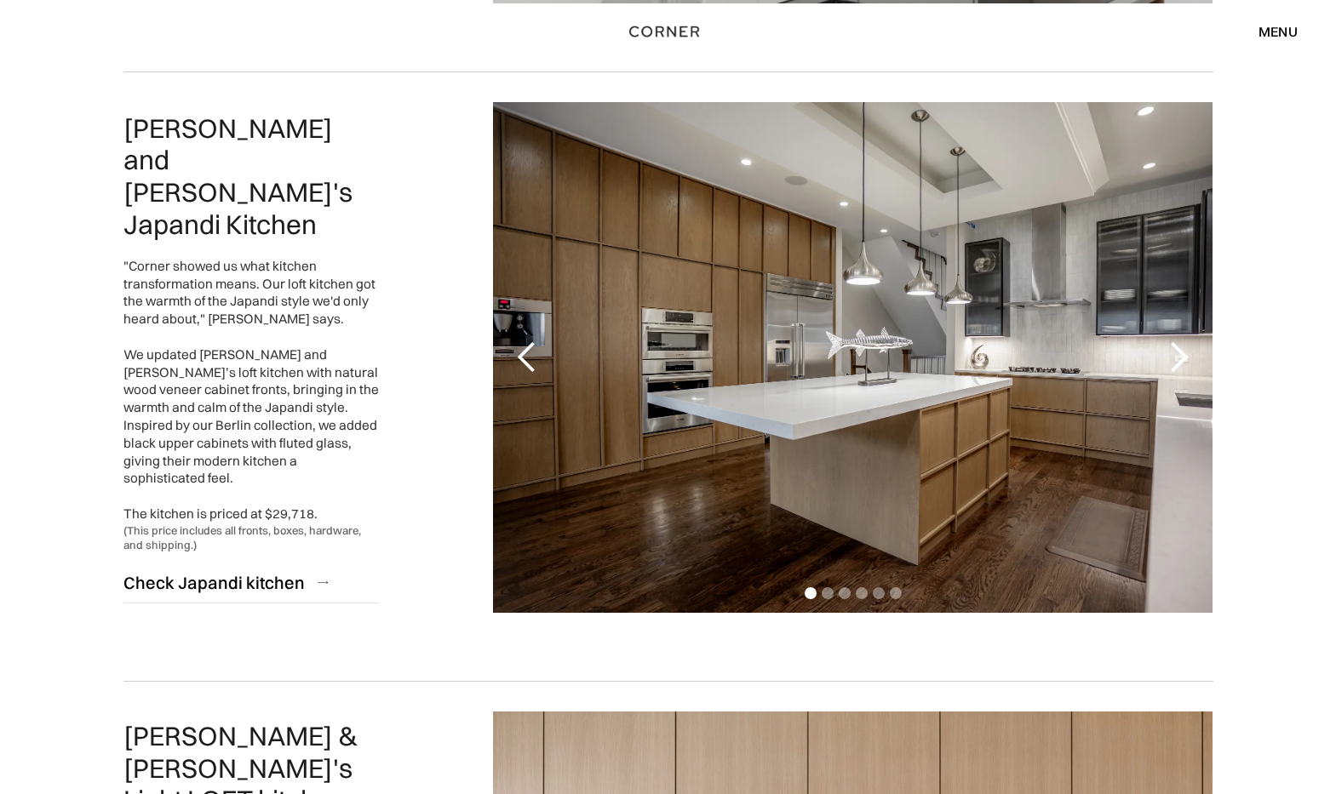
scroll to position [766, 0]
